Goal: Information Seeking & Learning: Learn about a topic

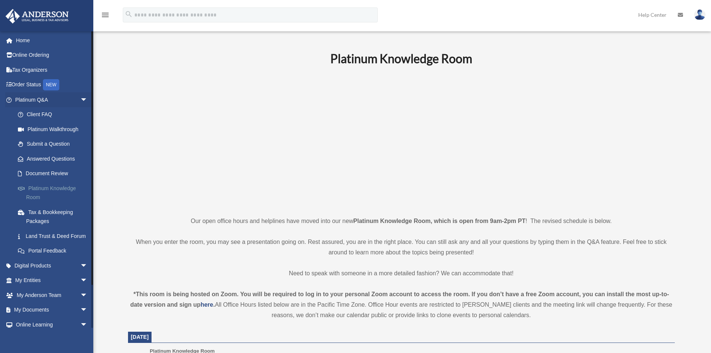
click at [52, 197] on link "Platinum Knowledge Room" at bounding box center [54, 193] width 89 height 24
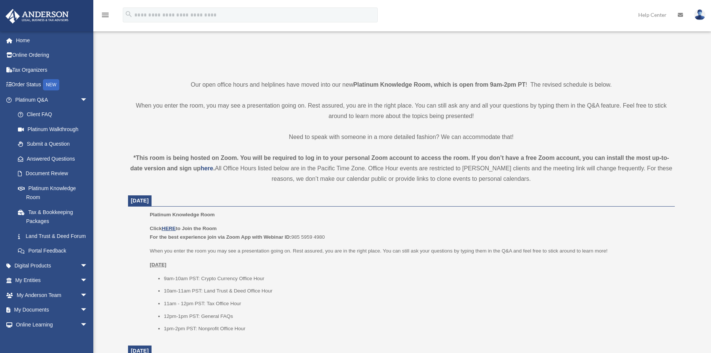
scroll to position [149, 0]
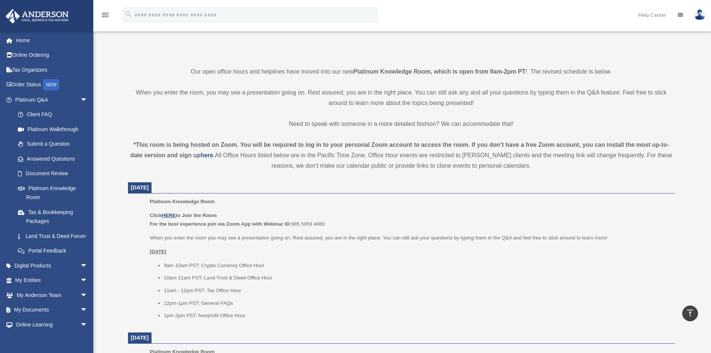
click at [174, 217] on u "HERE" at bounding box center [169, 215] width 14 height 6
drag, startPoint x: 129, startPoint y: 129, endPoint x: 564, endPoint y: 186, distance: 438.8
drag, startPoint x: 562, startPoint y: 175, endPoint x: 559, endPoint y: 172, distance: 4.8
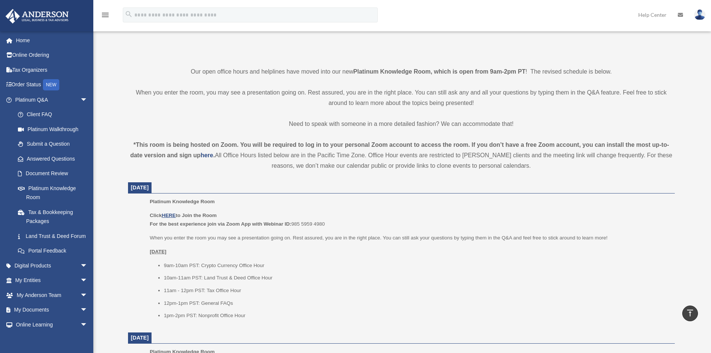
drag, startPoint x: 559, startPoint y: 172, endPoint x: 157, endPoint y: 63, distance: 416.4
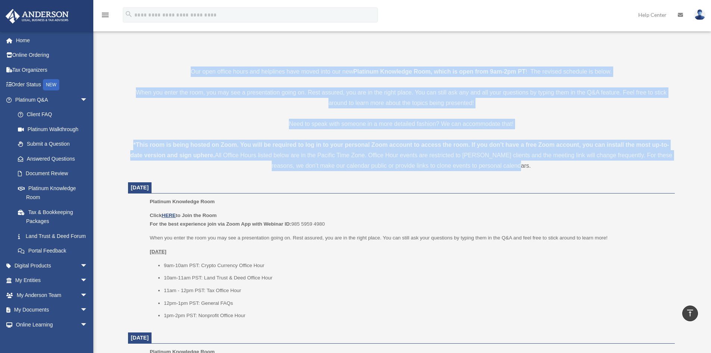
drag, startPoint x: 166, startPoint y: 68, endPoint x: 545, endPoint y: 166, distance: 391.5
click at [545, 166] on div "*This room is being hosted on Zoom. You will be required to log in to your pers…" at bounding box center [401, 155] width 547 height 31
drag, startPoint x: 545, startPoint y: 166, endPoint x: 190, endPoint y: 70, distance: 367.2
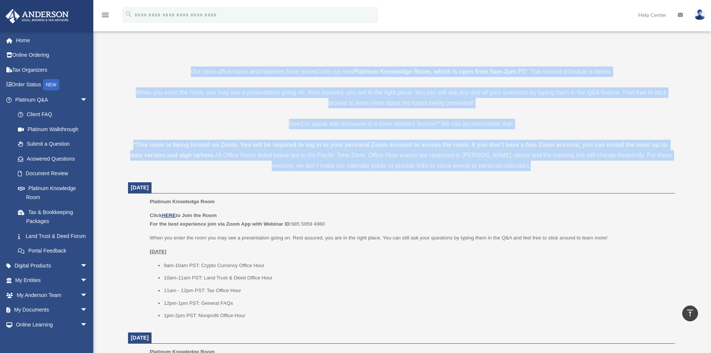
click at [190, 70] on p "Our open office hours and helplines have moved into our new Platinum Knowledge …" at bounding box center [401, 71] width 547 height 10
drag, startPoint x: 190, startPoint y: 70, endPoint x: 528, endPoint y: 171, distance: 351.9
click at [527, 165] on div "*This room is being hosted on Zoom. You will be required to log in to your pers…" at bounding box center [401, 155] width 547 height 31
drag, startPoint x: 526, startPoint y: 166, endPoint x: 189, endPoint y: 69, distance: 350.0
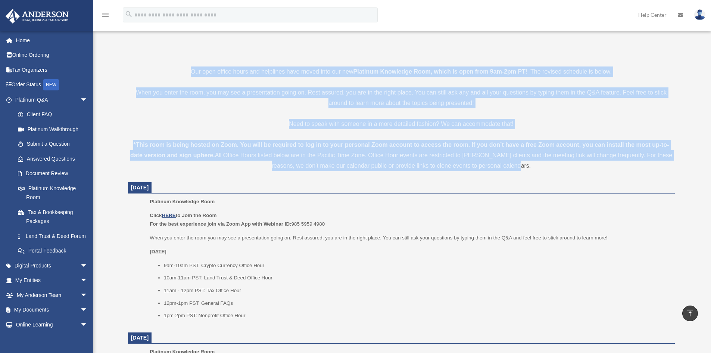
click at [189, 69] on p "Our open office hours and helplines have moved into our new Platinum Knowledge …" at bounding box center [401, 71] width 547 height 10
drag, startPoint x: 189, startPoint y: 69, endPoint x: 521, endPoint y: 168, distance: 346.4
click at [521, 168] on div "*This room is being hosted on Zoom. You will be required to log in to your pers…" at bounding box center [401, 155] width 547 height 31
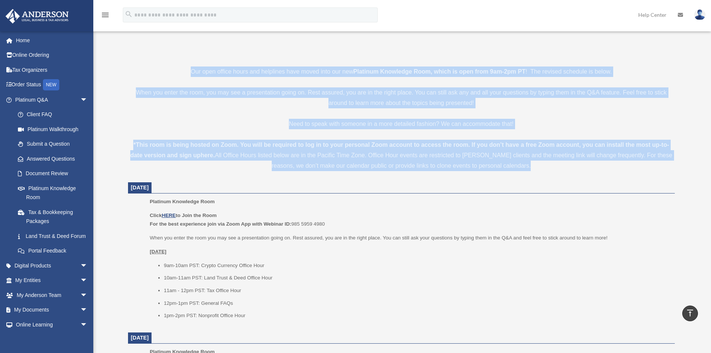
drag, startPoint x: 521, startPoint y: 168, endPoint x: 191, endPoint y: 73, distance: 343.6
click at [191, 73] on p "Our open office hours and helplines have moved into our new Platinum Knowledge …" at bounding box center [401, 71] width 547 height 10
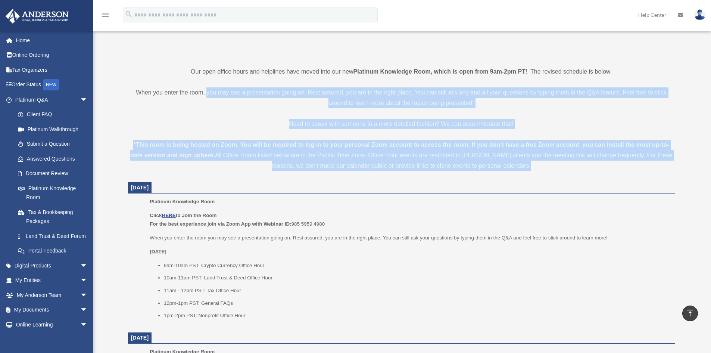
drag, startPoint x: 191, startPoint y: 73, endPoint x: 214, endPoint y: 78, distance: 23.6
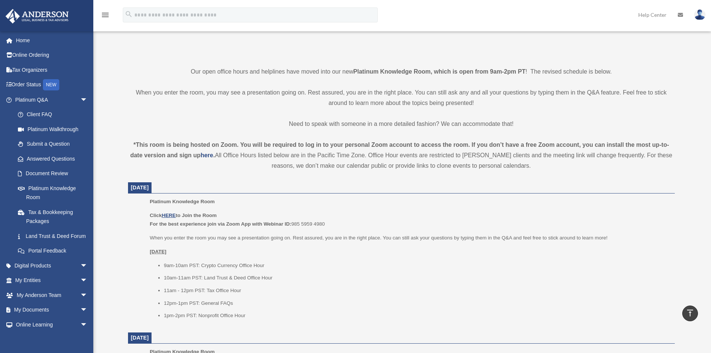
click at [189, 74] on p "Our open office hours and helplines have moved into our new Platinum Knowledge …" at bounding box center [401, 71] width 547 height 10
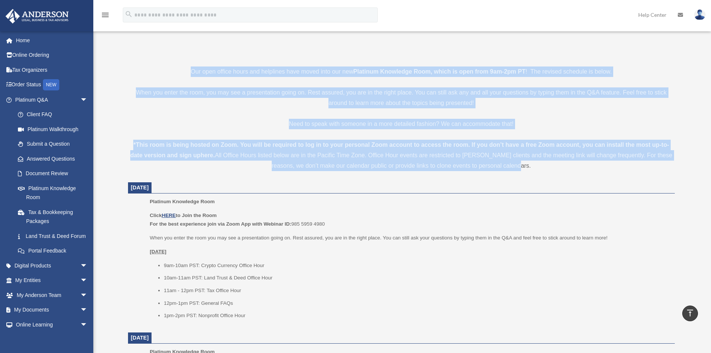
drag, startPoint x: 189, startPoint y: 73, endPoint x: 521, endPoint y: 166, distance: 344.4
click at [521, 166] on div "*This room is being hosted on Zoom. You will be required to log in to your pers…" at bounding box center [401, 155] width 547 height 31
